Goal: Information Seeking & Learning: Learn about a topic

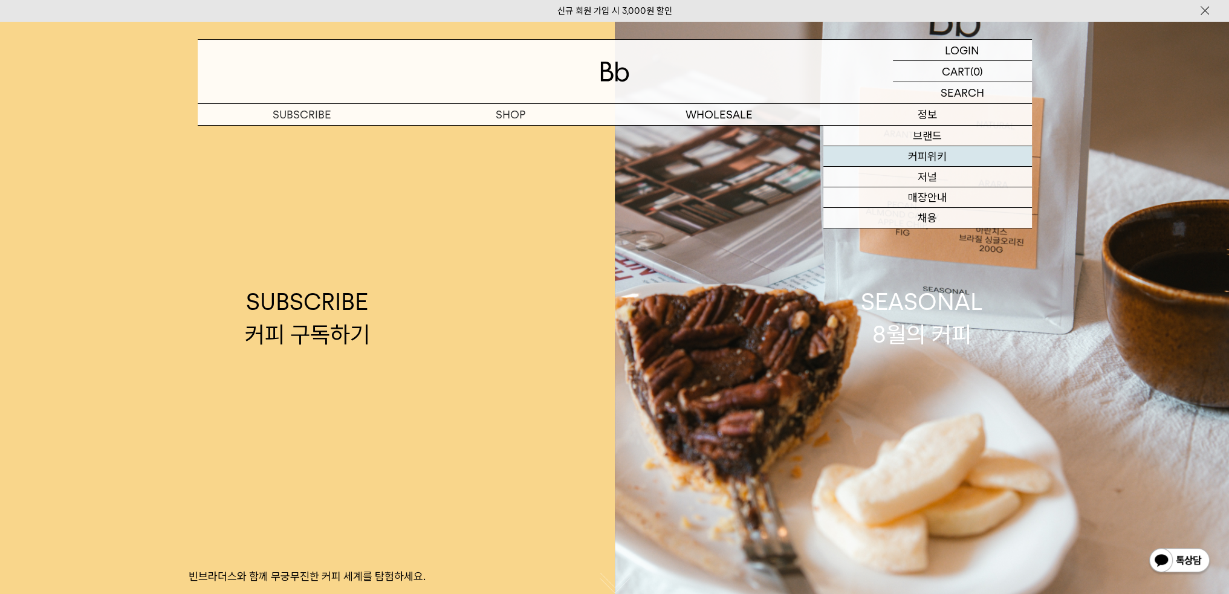
click at [933, 163] on link "커피위키" at bounding box center [927, 156] width 208 height 21
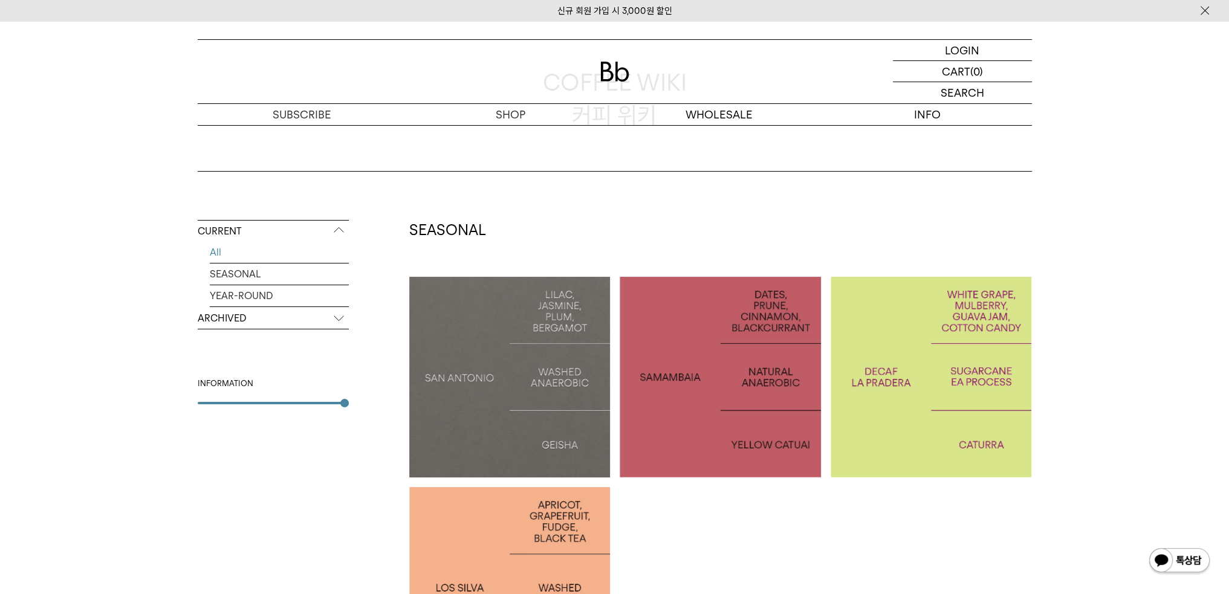
scroll to position [121, 0]
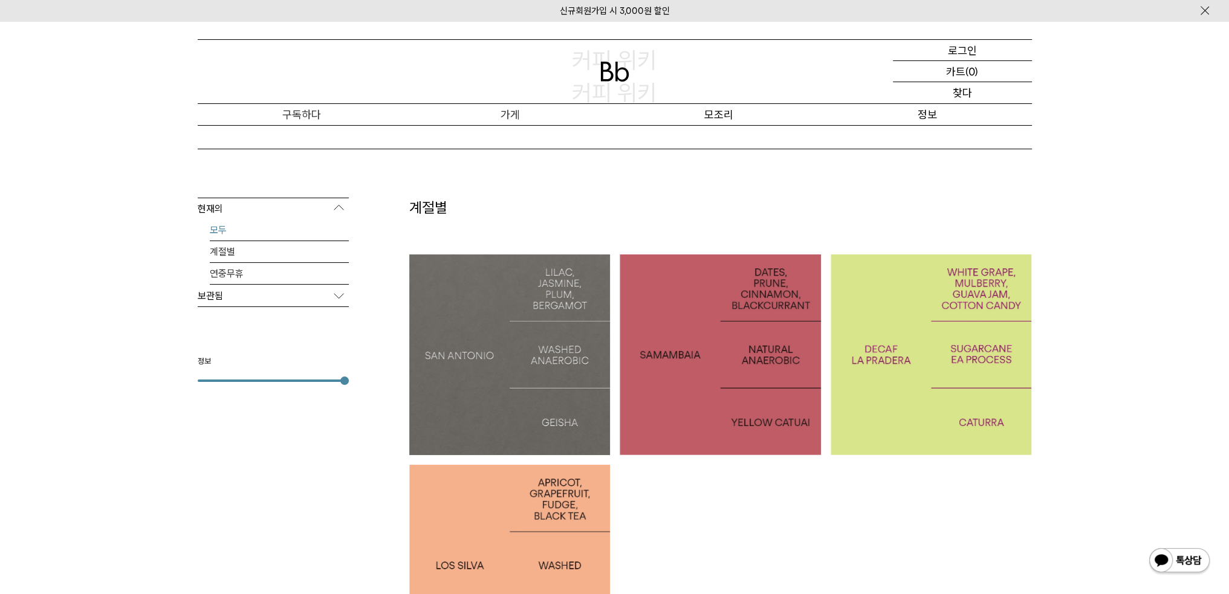
click at [286, 296] on p "보관됨" at bounding box center [273, 296] width 151 height 22
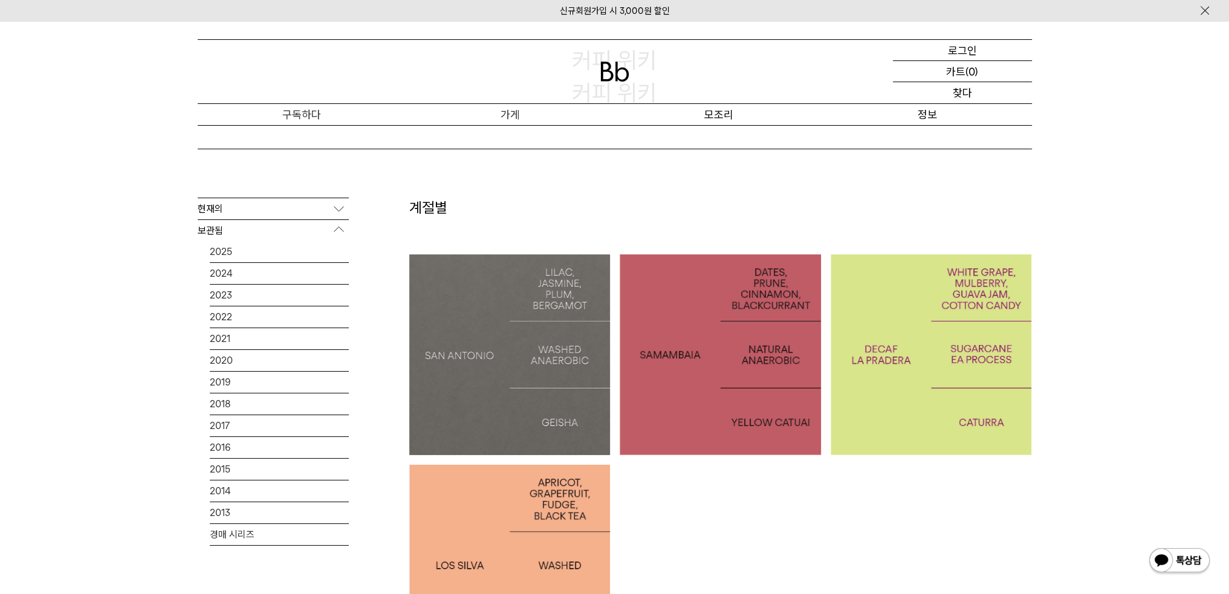
click at [320, 208] on p "현재의" at bounding box center [273, 209] width 151 height 22
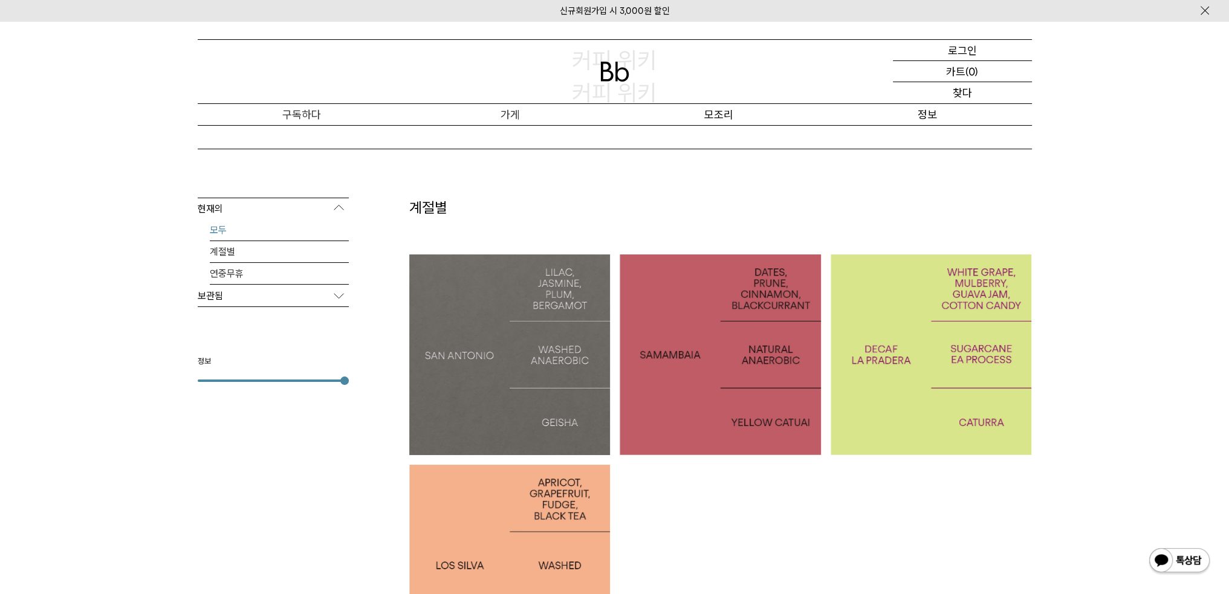
click at [428, 302] on div at bounding box center [509, 354] width 201 height 201
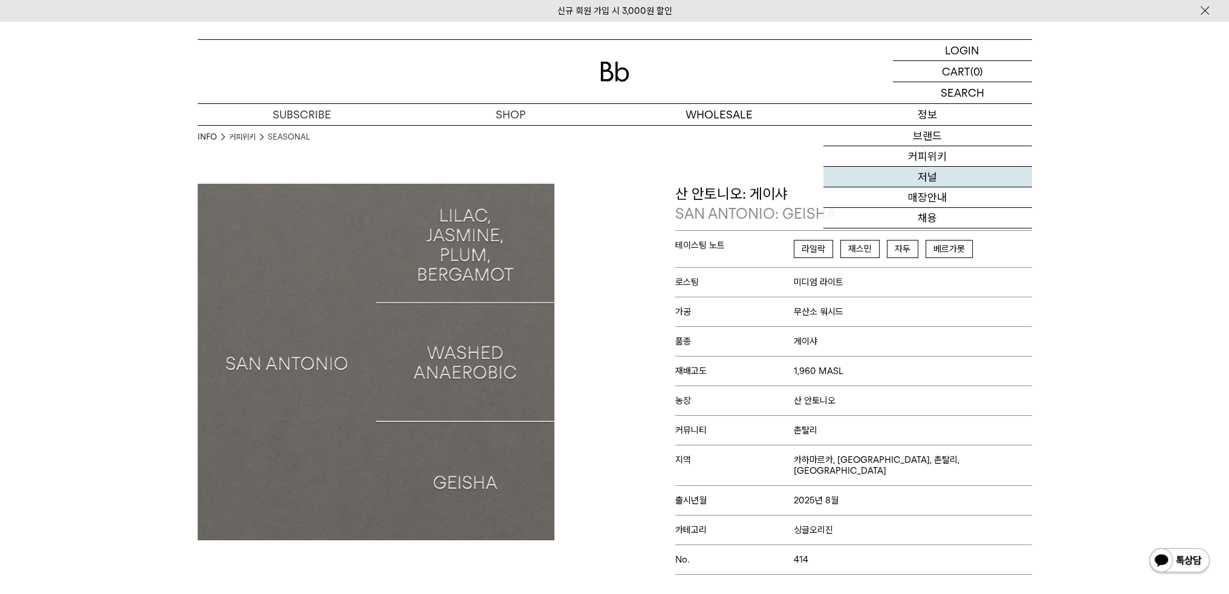
click at [922, 171] on link "저널" at bounding box center [927, 177] width 208 height 21
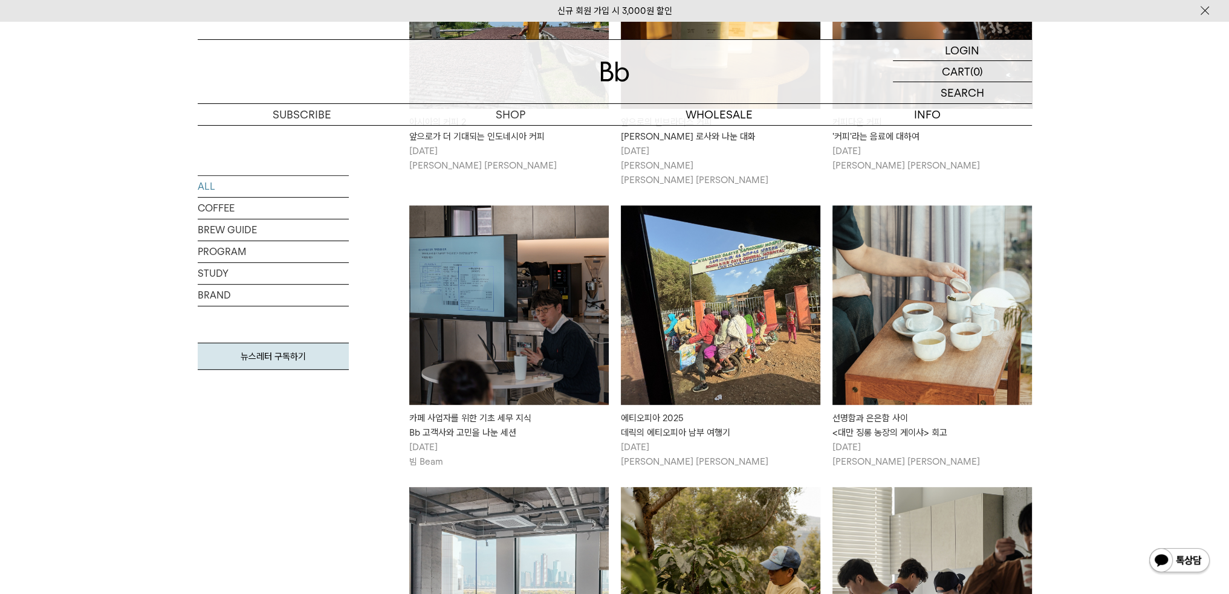
scroll to position [725, 0]
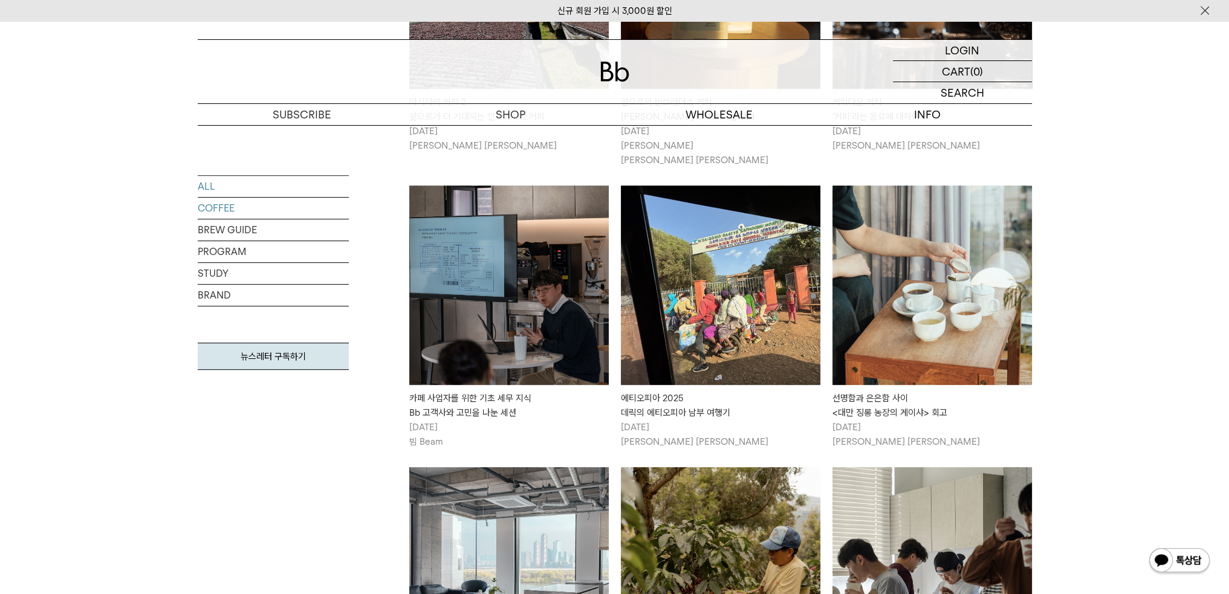
click at [236, 210] on link "COFFEE" at bounding box center [273, 208] width 151 height 21
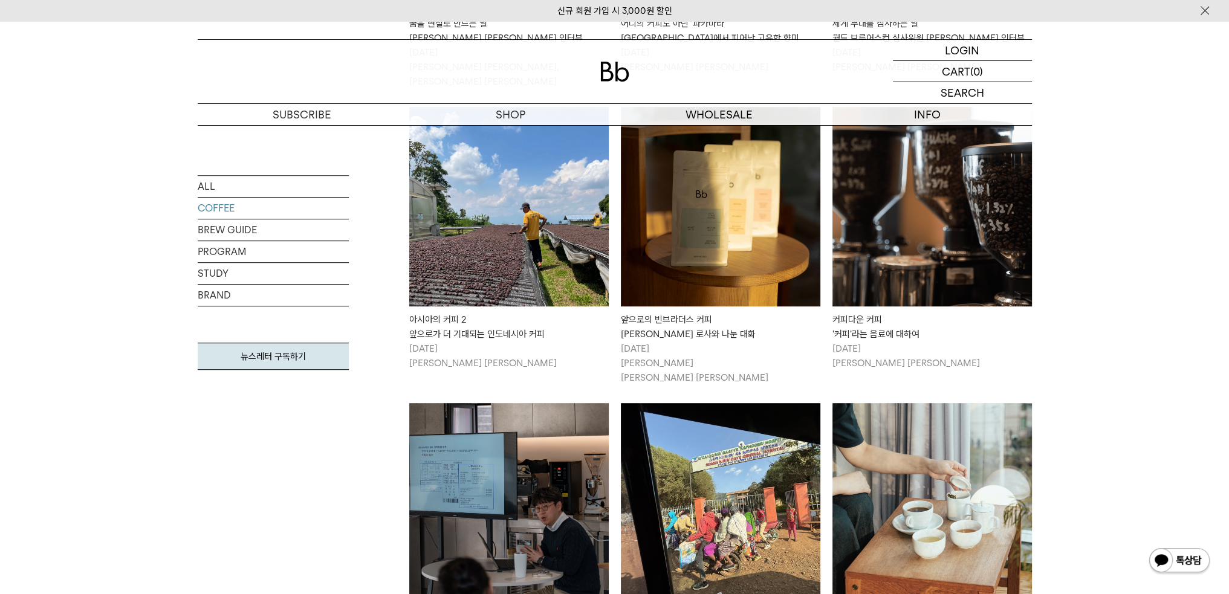
scroll to position [846, 0]
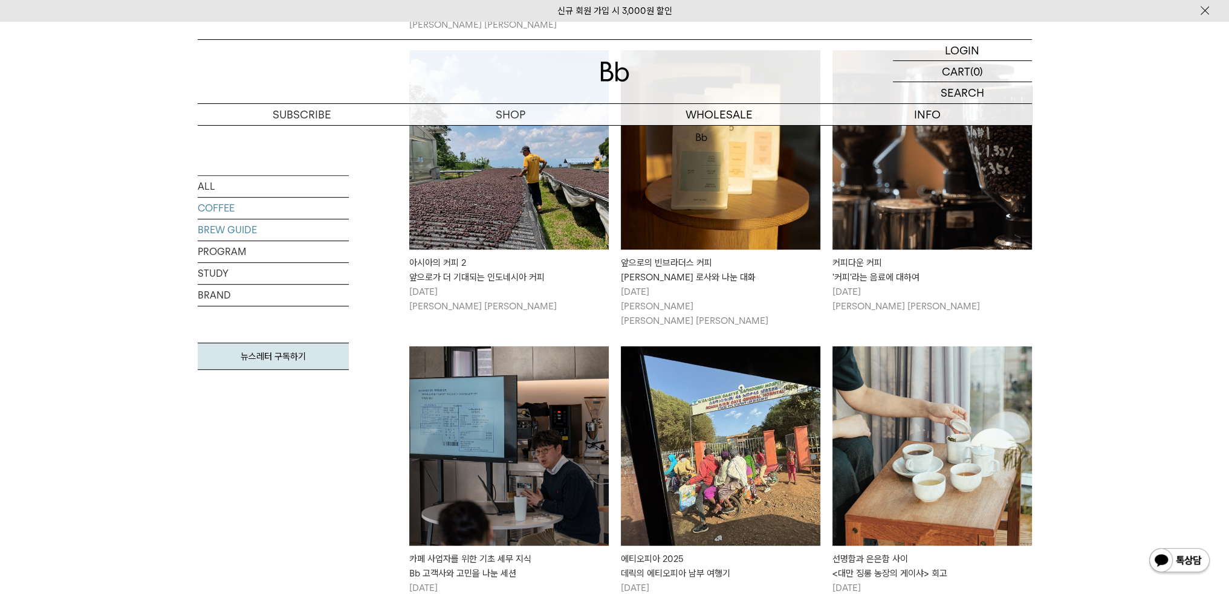
click at [257, 236] on link "BREW GUIDE" at bounding box center [273, 229] width 151 height 21
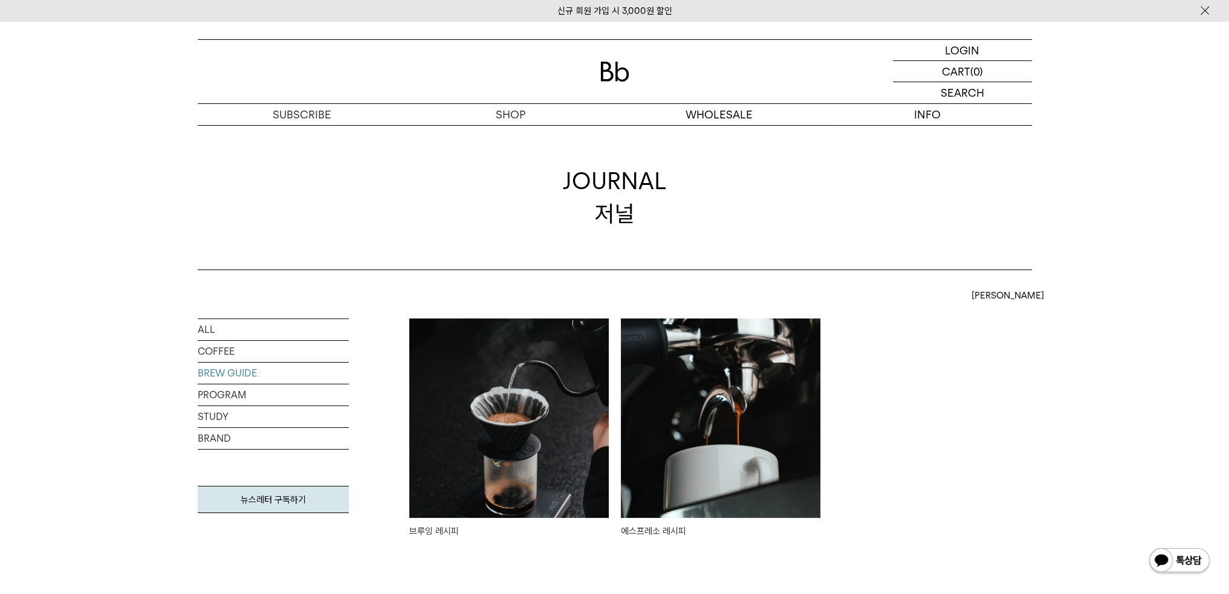
click at [786, 451] on img at bounding box center [720, 417] width 199 height 199
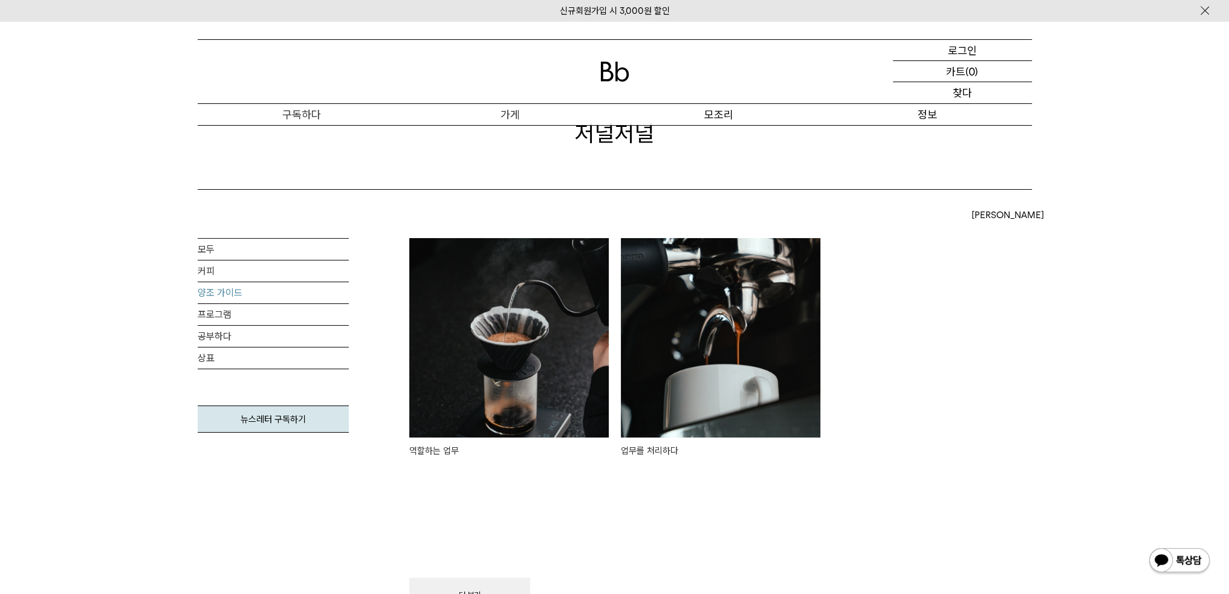
scroll to position [121, 0]
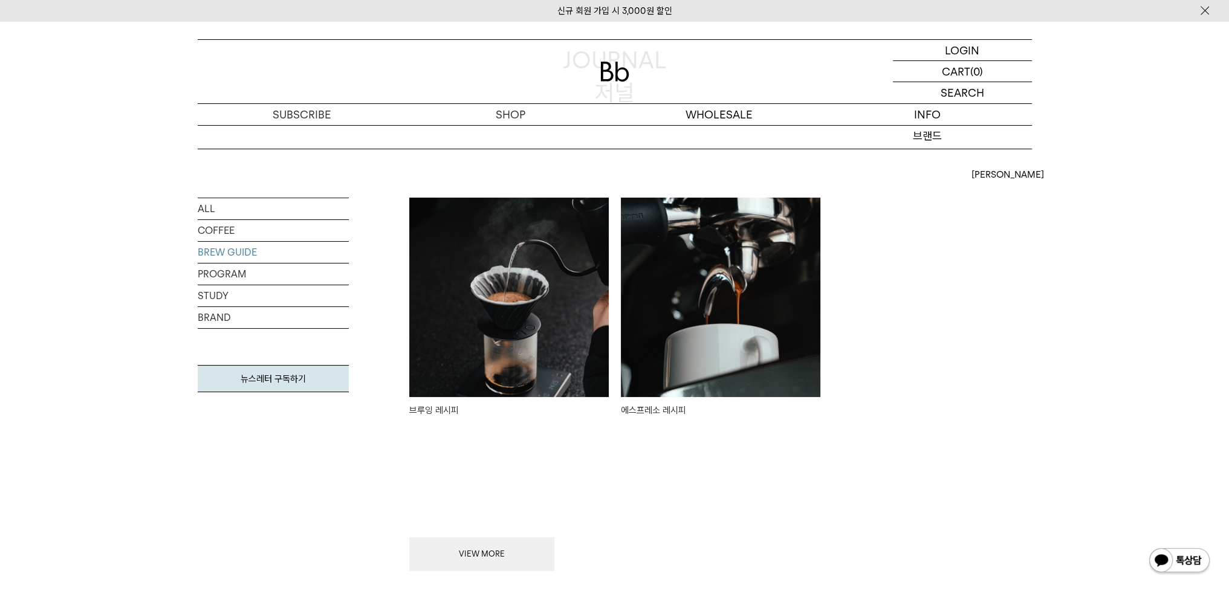
click at [1046, 289] on div "ALL COFFEE BREW GUIDE PROGRAM STUDY BRAND 뉴스레터 구독하기 최신순 최신순" at bounding box center [614, 384] width 870 height 373
click at [735, 326] on img at bounding box center [720, 297] width 199 height 199
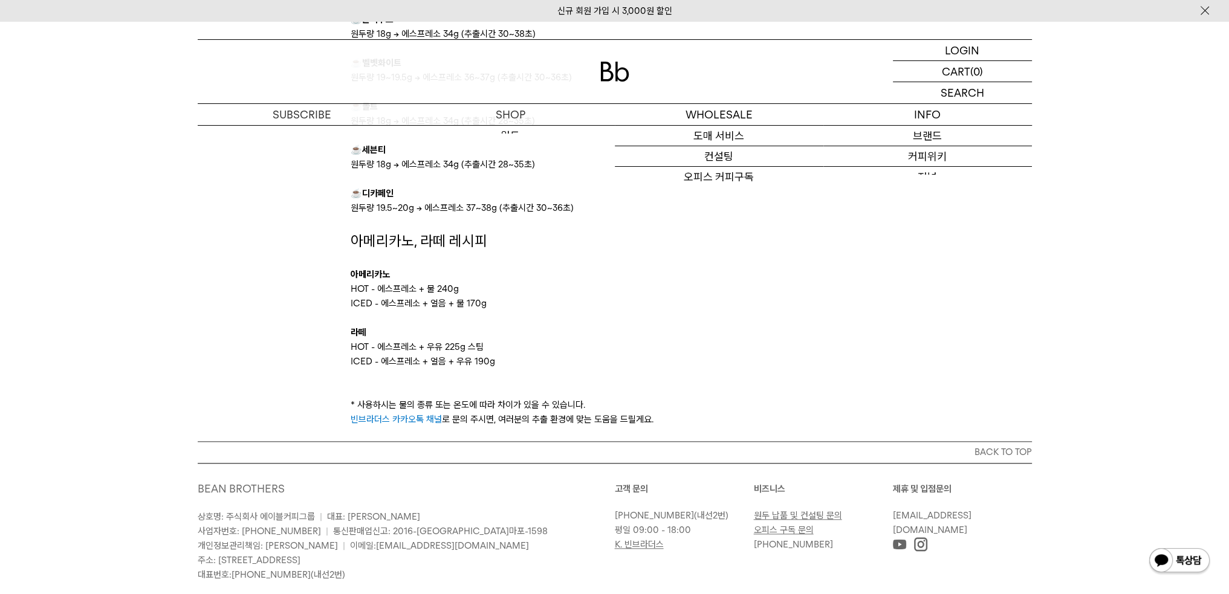
scroll to position [1692, 0]
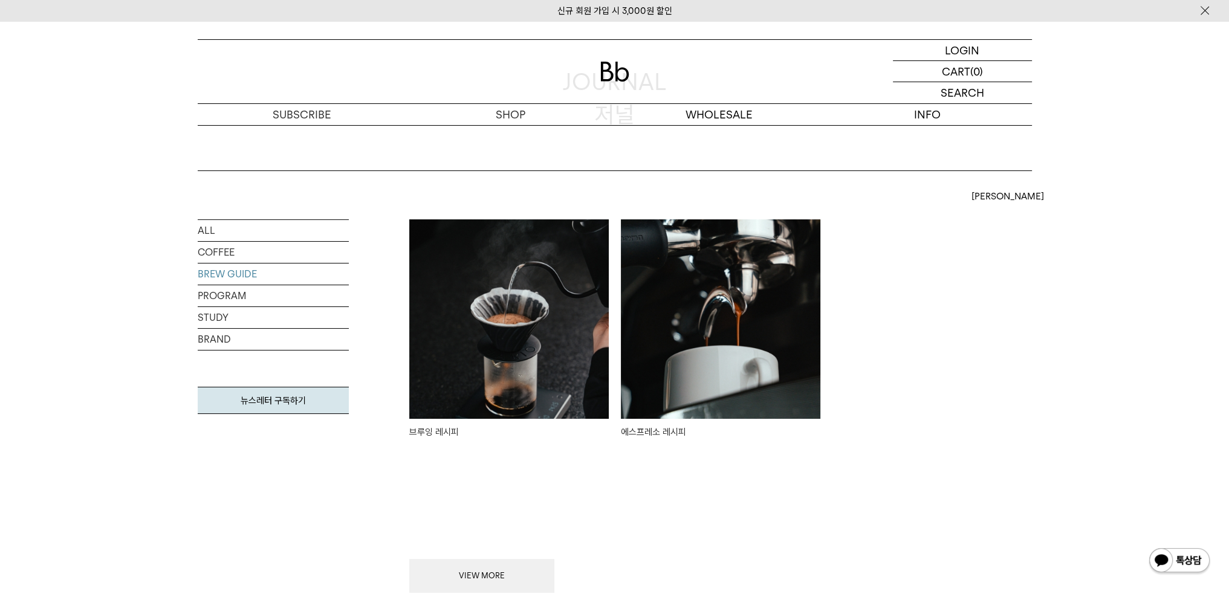
scroll to position [121, 0]
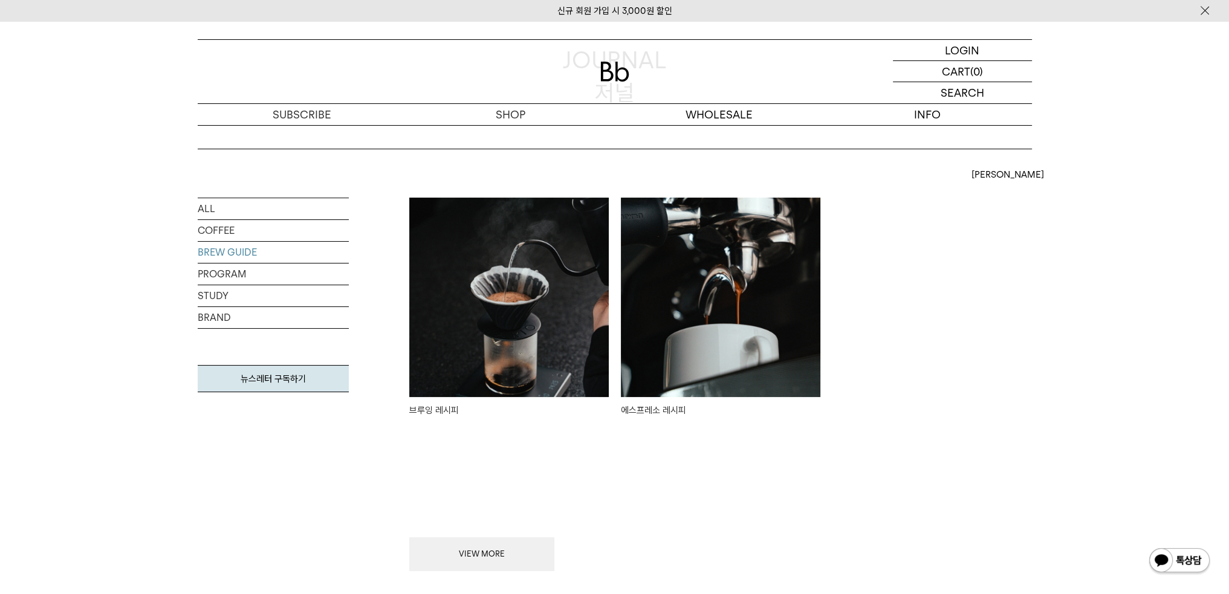
click at [523, 352] on img at bounding box center [508, 297] width 199 height 199
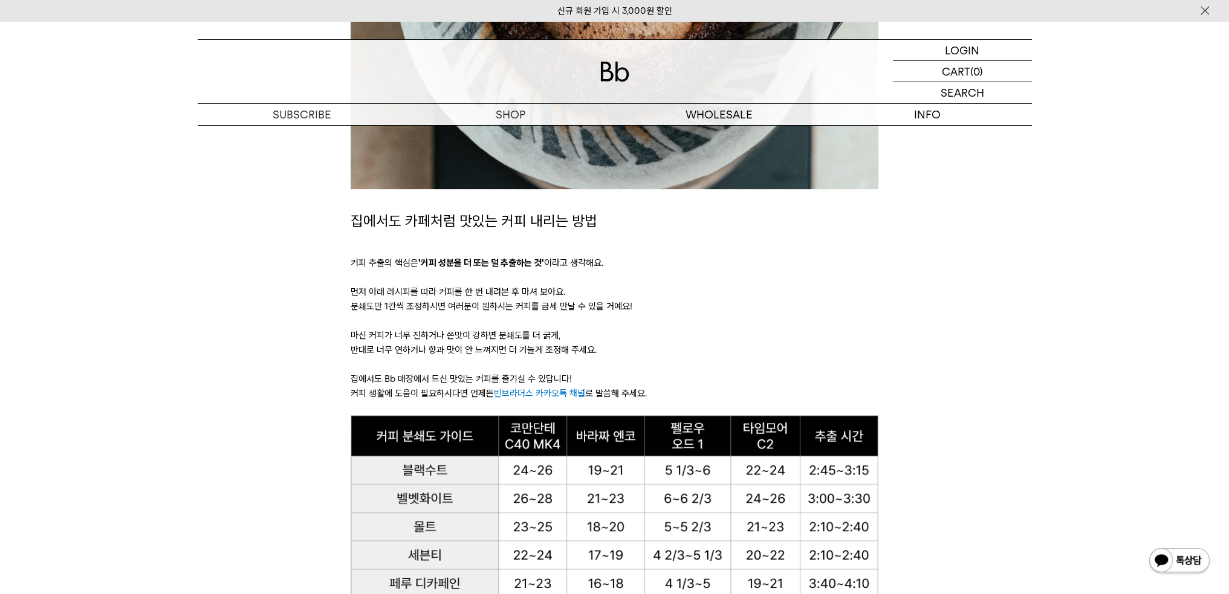
scroll to position [544, 0]
